Goal: Navigation & Orientation: Find specific page/section

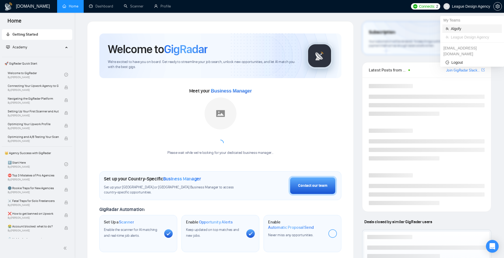
click at [455, 32] on li "Algofy" at bounding box center [473, 28] width 60 height 9
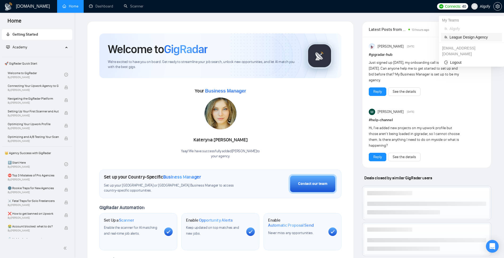
click at [463, 37] on span "League Design Agency" at bounding box center [474, 37] width 49 height 6
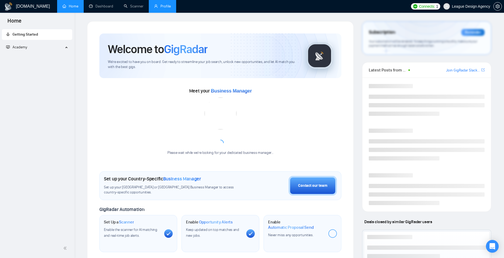
click at [163, 6] on link "Profile" at bounding box center [162, 6] width 17 height 5
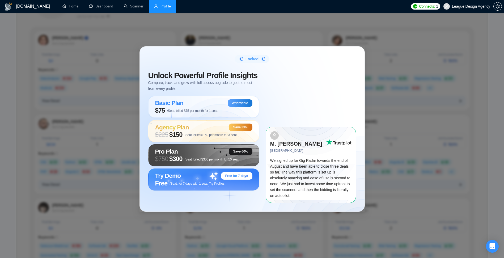
scroll to position [96, 0]
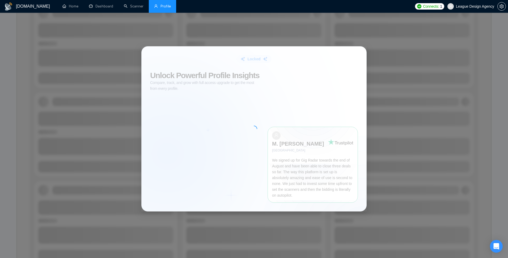
scroll to position [96, 0]
